Goal: Task Accomplishment & Management: Manage account settings

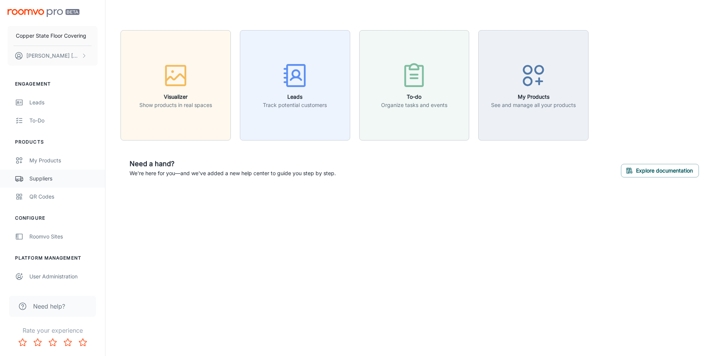
click at [52, 178] on div "Suppliers" at bounding box center [63, 178] width 68 height 8
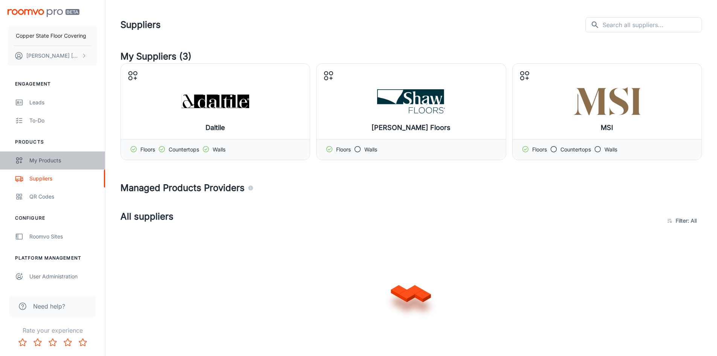
click at [55, 161] on div "My Products" at bounding box center [63, 160] width 68 height 8
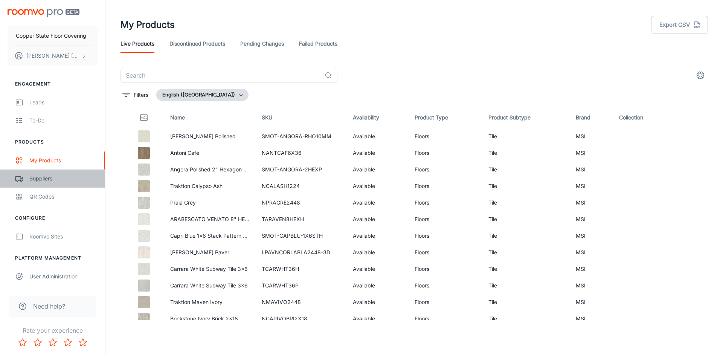
click at [47, 182] on div "Suppliers" at bounding box center [63, 178] width 68 height 8
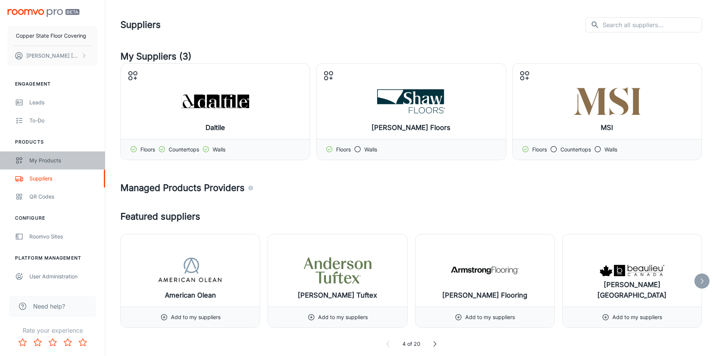
click at [43, 161] on div "My Products" at bounding box center [63, 160] width 68 height 8
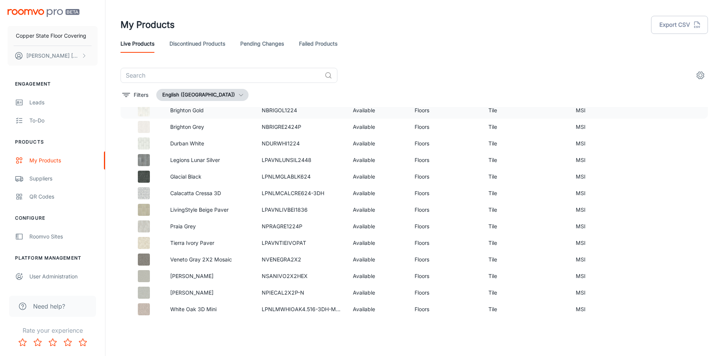
scroll to position [226, 0]
click at [141, 96] on p "Filters" at bounding box center [141, 95] width 15 height 8
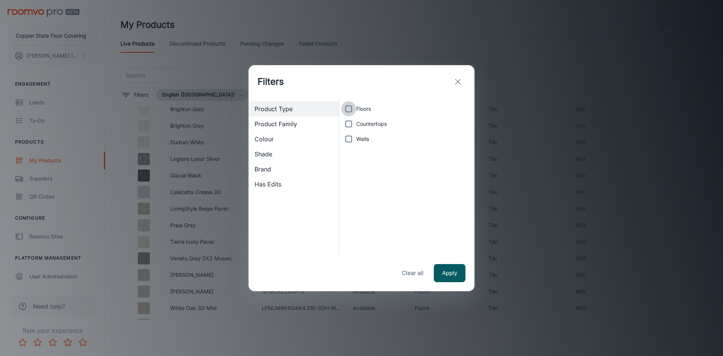
click at [347, 109] on input "Floors" at bounding box center [348, 108] width 15 height 15
click at [348, 109] on input "Floors" at bounding box center [348, 108] width 15 height 15
click at [349, 110] on input "Floors" at bounding box center [348, 108] width 15 height 15
checkbox input "true"
click at [448, 273] on button "Apply" at bounding box center [450, 273] width 32 height 18
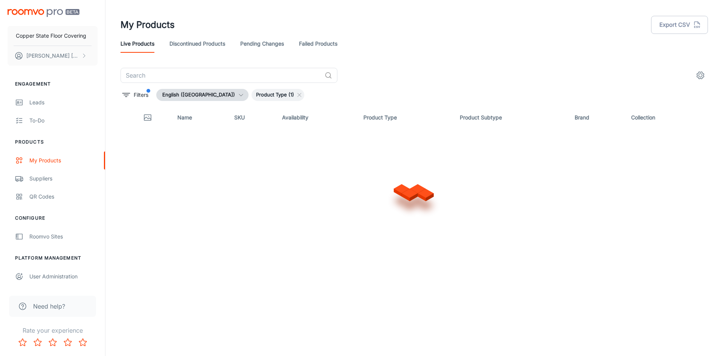
scroll to position [0, 0]
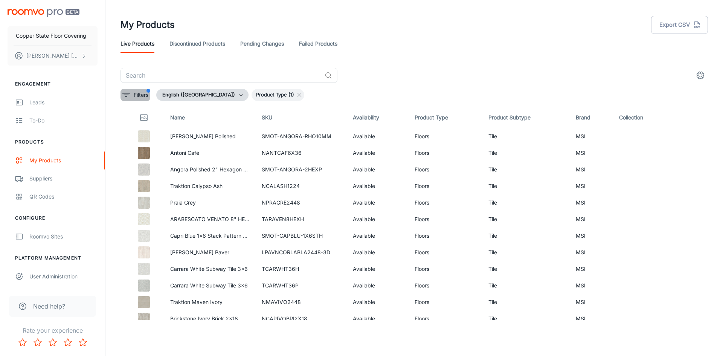
click at [146, 95] on p "Filters" at bounding box center [141, 95] width 15 height 8
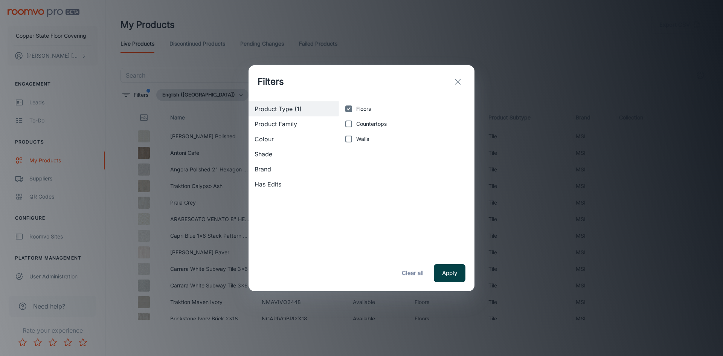
drag, startPoint x: 452, startPoint y: 275, endPoint x: 449, endPoint y: 272, distance: 4.3
click at [451, 274] on button "Apply" at bounding box center [450, 273] width 32 height 18
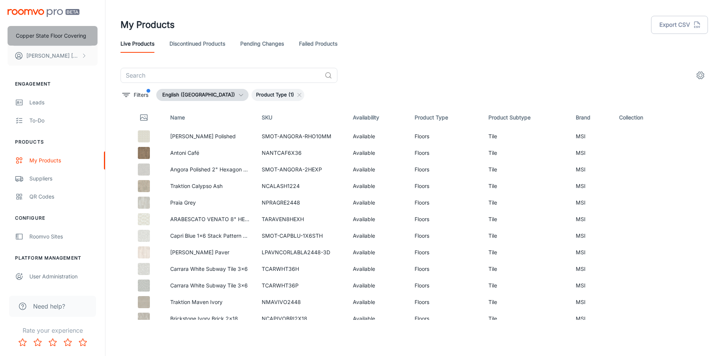
click at [81, 37] on p "Copper State Floor Covering" at bounding box center [51, 36] width 70 height 8
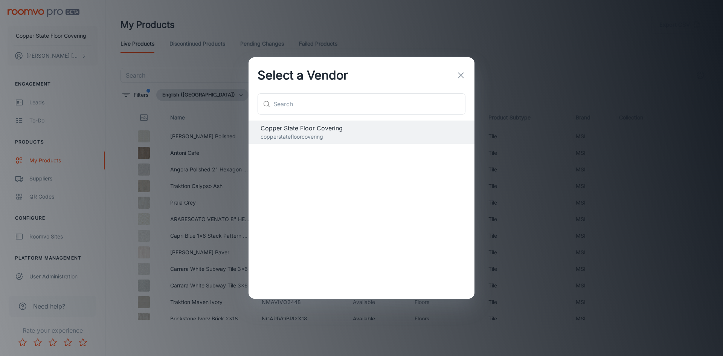
click at [86, 82] on div "Select a Vendor ​ ​ Copper State Floor Covering copperstatefloorcovering" at bounding box center [361, 178] width 723 height 356
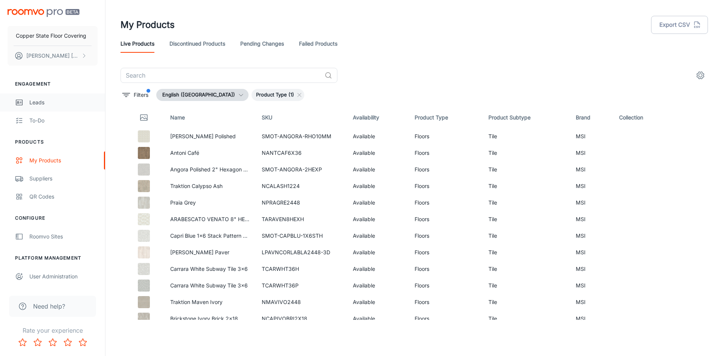
click at [40, 99] on div "Leads" at bounding box center [63, 102] width 68 height 8
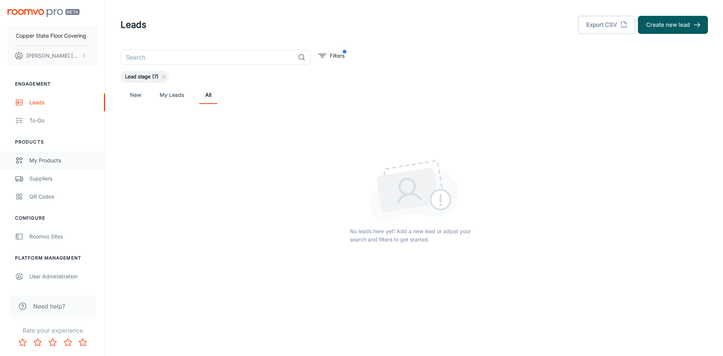
click at [61, 164] on div "My Products" at bounding box center [63, 160] width 68 height 8
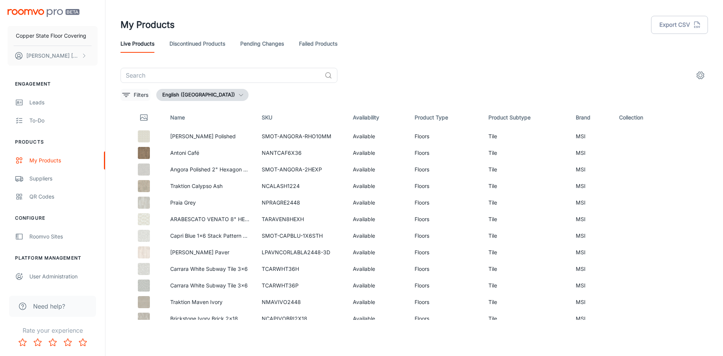
click at [140, 93] on p "Filters" at bounding box center [141, 95] width 15 height 8
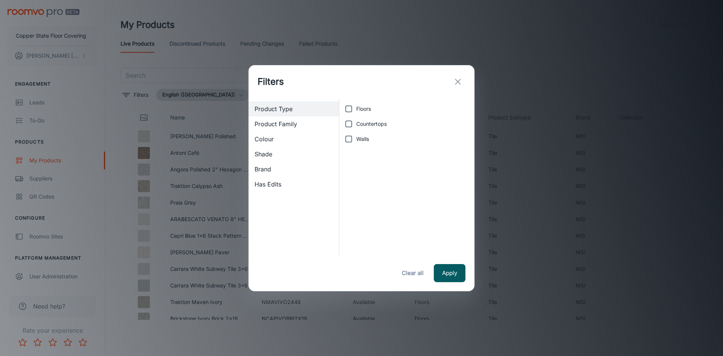
click at [140, 93] on div "Filters Product Type Product Family Colour Shade Brand Has Edits Floors Counter…" at bounding box center [361, 178] width 723 height 356
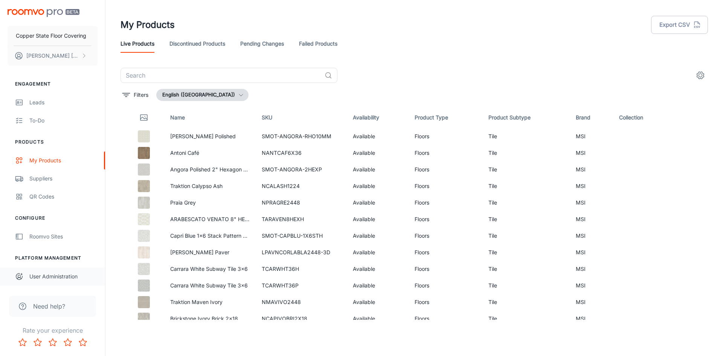
click at [65, 279] on div "User Administration" at bounding box center [63, 276] width 68 height 8
